Goal: Check status: Check status

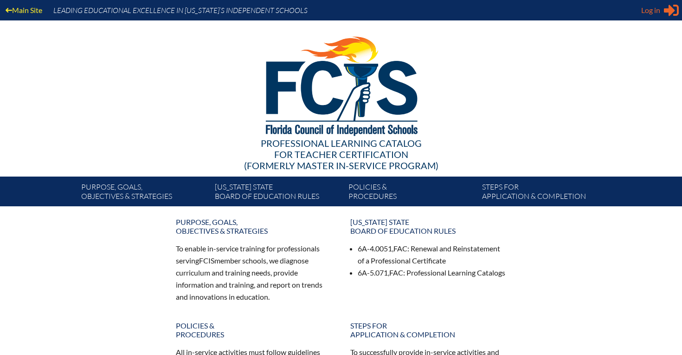
type input "[EMAIL_ADDRESS][DOMAIN_NAME]"
click at [654, 3] on div "Log in Close Sign in or register" at bounding box center [660, 10] width 38 height 15
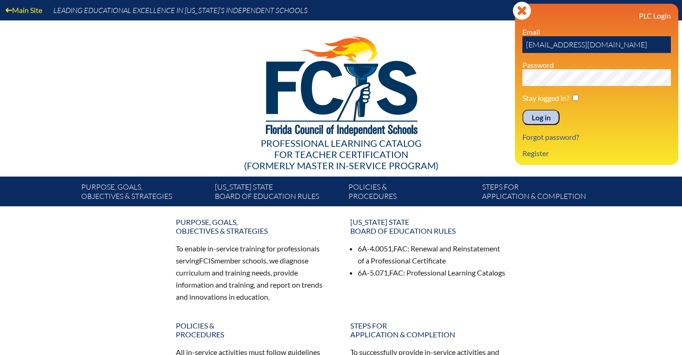
click at [574, 98] on input "checkbox" at bounding box center [576, 98] width 6 height 6
checkbox input "true"
click at [535, 120] on input "Log in" at bounding box center [541, 118] width 37 height 16
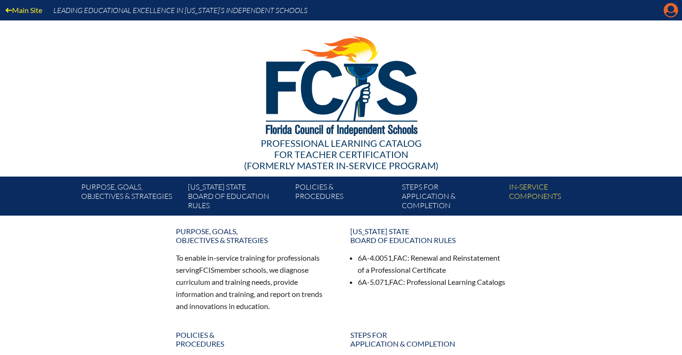
click at [670, 11] on icon "Manage account" at bounding box center [671, 10] width 15 height 15
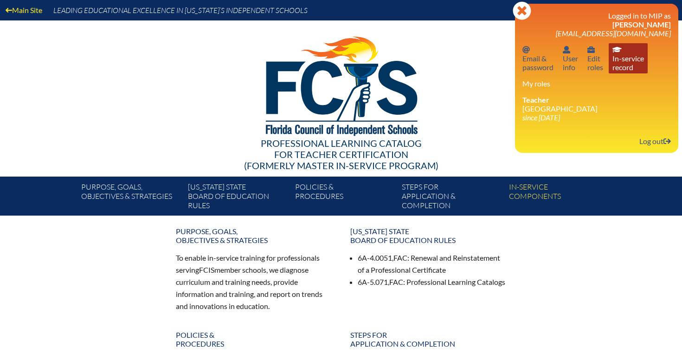
click at [628, 66] on link "In-service record In-service record" at bounding box center [628, 58] width 39 height 30
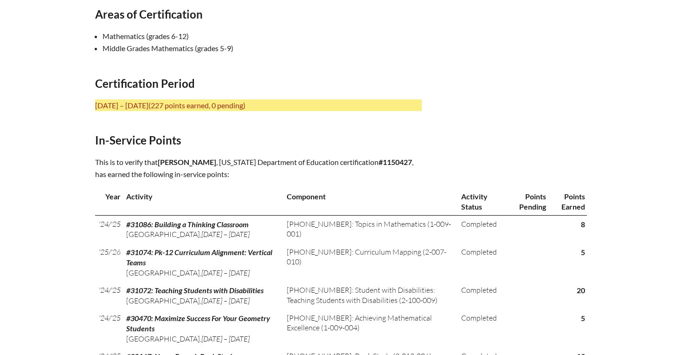
scroll to position [377, 0]
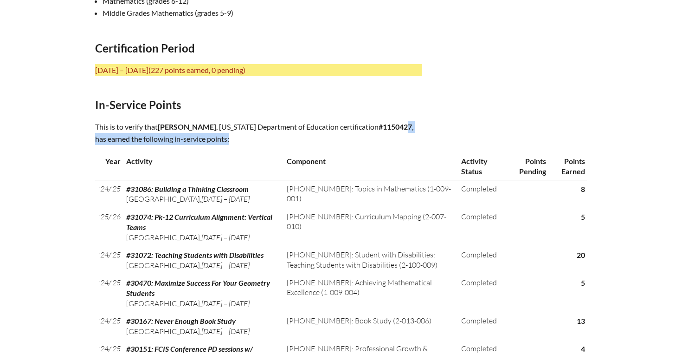
drag, startPoint x: 398, startPoint y: 126, endPoint x: 401, endPoint y: 136, distance: 10.0
click at [401, 136] on p "This is to verify that Jeremy Weber , Florida Department of Education certifica…" at bounding box center [258, 133] width 327 height 24
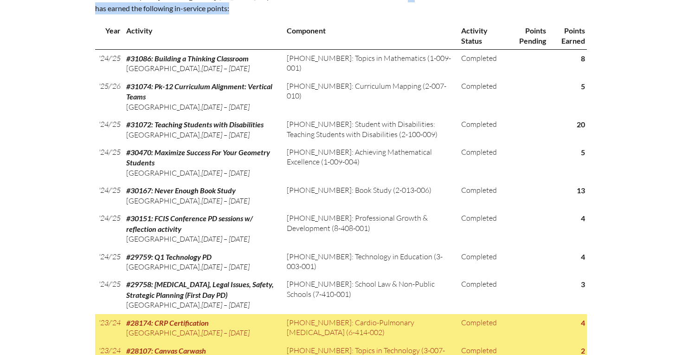
scroll to position [505, 0]
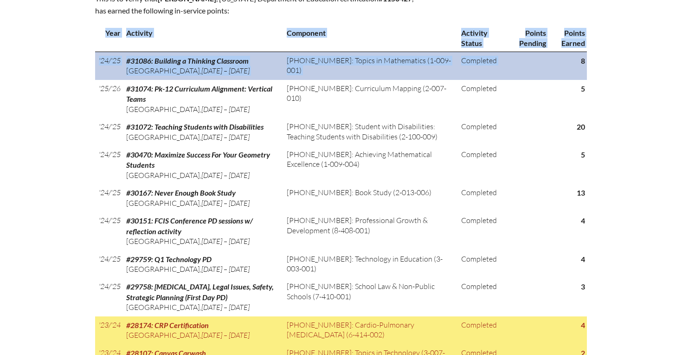
drag, startPoint x: 588, startPoint y: 57, endPoint x: 573, endPoint y: 58, distance: 14.9
click at [578, 77] on td "8" at bounding box center [567, 66] width 39 height 28
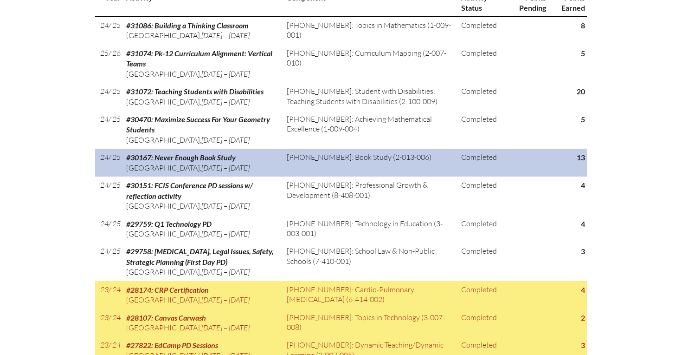
scroll to position [535, 0]
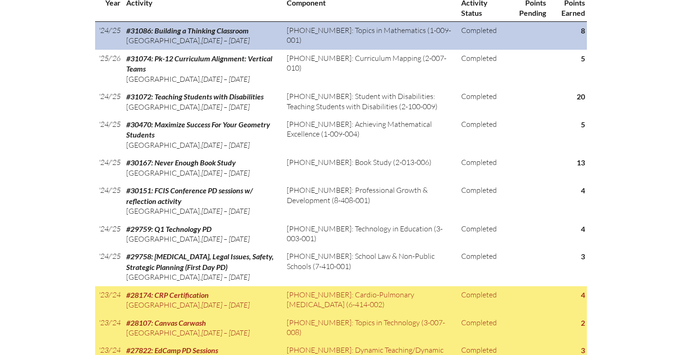
click at [511, 49] on td at bounding box center [527, 35] width 42 height 28
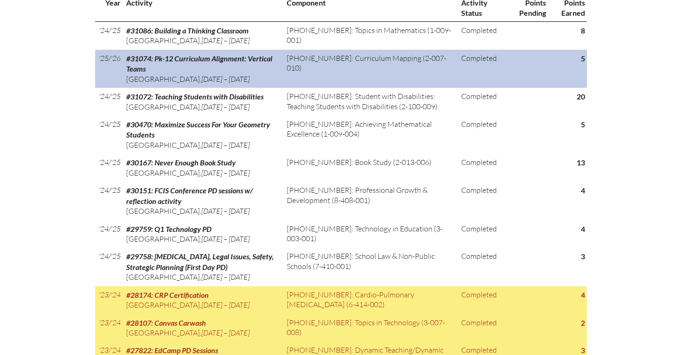
click at [507, 88] on td at bounding box center [527, 69] width 42 height 38
click at [503, 68] on td "Completed" at bounding box center [482, 69] width 49 height 38
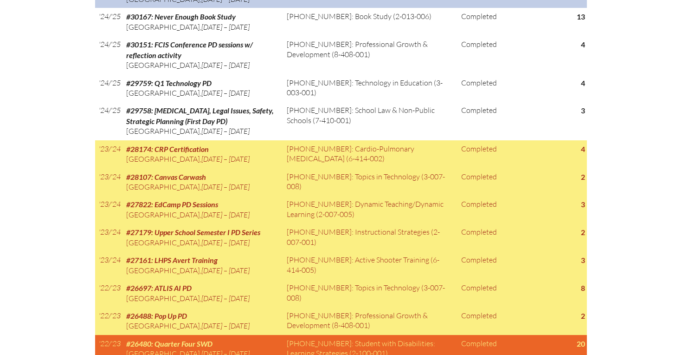
scroll to position [692, 0]
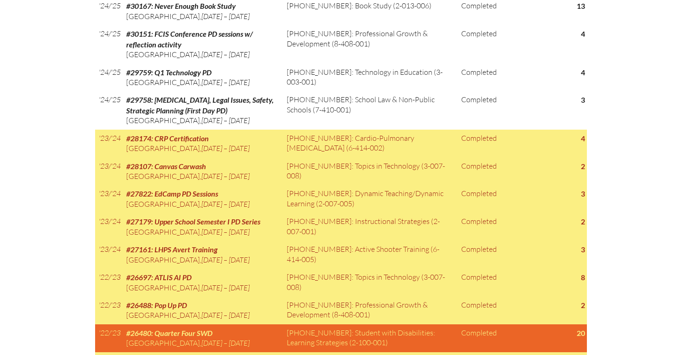
click at [626, 162] on div "In-service record Jeremy Weber Areas of Certification Mathematics (grades 6-12)…" at bounding box center [341, 318] width 682 height 1530
click at [650, 205] on div "In-service record Jeremy Weber Areas of Certification Mathematics (grades 6-12)…" at bounding box center [341, 318] width 682 height 1530
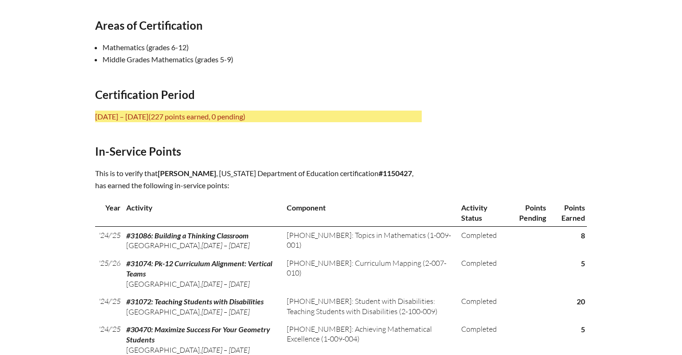
scroll to position [104, 0]
